Goal: Information Seeking & Learning: Learn about a topic

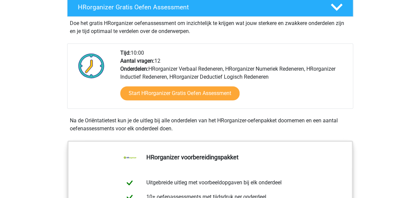
scroll to position [167, 0]
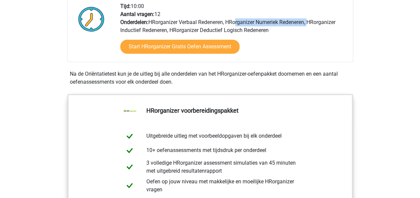
drag, startPoint x: 151, startPoint y: 31, endPoint x: 227, endPoint y: 29, distance: 75.8
click at [227, 29] on div "Tijd: 10:00 Aantal vragen: 12 Onderdelen: HRorganizer Verbaal Redeneren, HRorga…" at bounding box center [233, 31] width 237 height 59
drag, startPoint x: 227, startPoint y: 29, endPoint x: 293, endPoint y: 32, distance: 66.2
click at [293, 32] on div "Tijd: 10:00 Aantal vragen: 12 Onderdelen: HRorganizer Verbaal Redeneren, HRorga…" at bounding box center [233, 31] width 237 height 59
drag, startPoint x: 293, startPoint y: 32, endPoint x: 248, endPoint y: 33, distance: 44.7
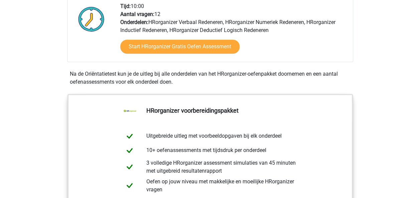
click at [248, 33] on div "Tijd: 10:00 Aantal vragen: 12 Onderdelen: HRorganizer Verbaal Redeneren, HRorga…" at bounding box center [233, 31] width 237 height 59
drag, startPoint x: 142, startPoint y: 39, endPoint x: 150, endPoint y: 37, distance: 8.1
click at [150, 37] on div "Tijd: 10:00 Aantal vragen: 12 Onderdelen: HRorganizer Verbaal Redeneren, HRorga…" at bounding box center [233, 31] width 237 height 59
drag, startPoint x: 150, startPoint y: 37, endPoint x: 227, endPoint y: 37, distance: 77.1
click at [227, 37] on div "Tijd: 10:00 Aantal vragen: 12 Onderdelen: HRorganizer Verbaal Redeneren, HRorga…" at bounding box center [233, 31] width 237 height 59
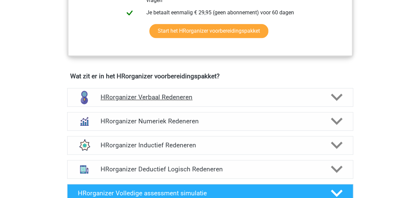
scroll to position [367, 0]
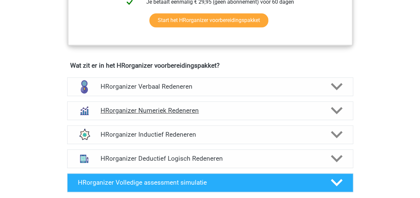
click at [223, 111] on div "HRorganizer Numeriek Redeneren" at bounding box center [210, 110] width 286 height 19
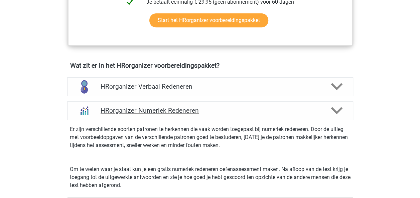
click at [222, 114] on h4 "HRorganizer Numeriek Redeneren" at bounding box center [209, 111] width 219 height 8
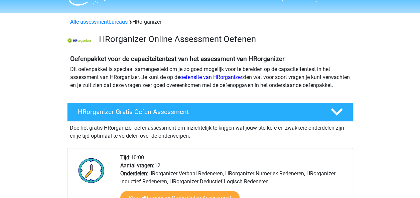
scroll to position [0, 0]
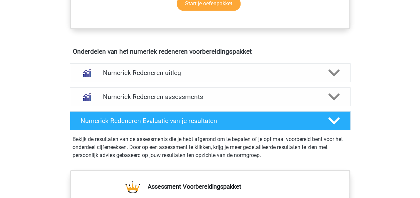
scroll to position [367, 0]
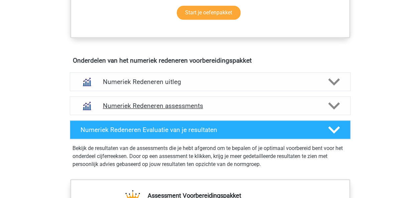
click at [336, 107] on icon at bounding box center [334, 106] width 12 height 12
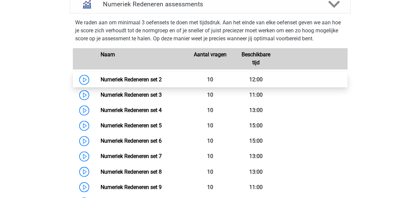
scroll to position [467, 0]
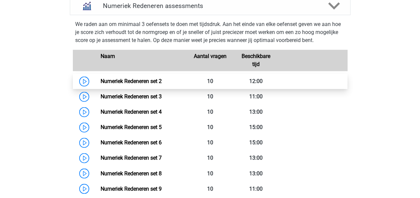
click at [127, 80] on link "Numeriek Redeneren set 2" at bounding box center [130, 81] width 61 height 6
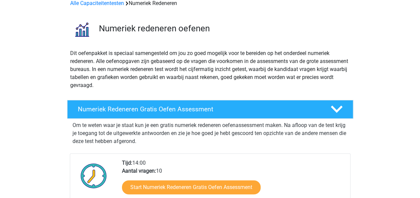
scroll to position [0, 0]
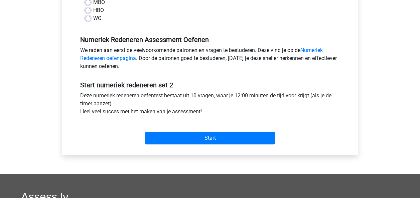
scroll to position [200, 0]
